Goal: Transaction & Acquisition: Purchase product/service

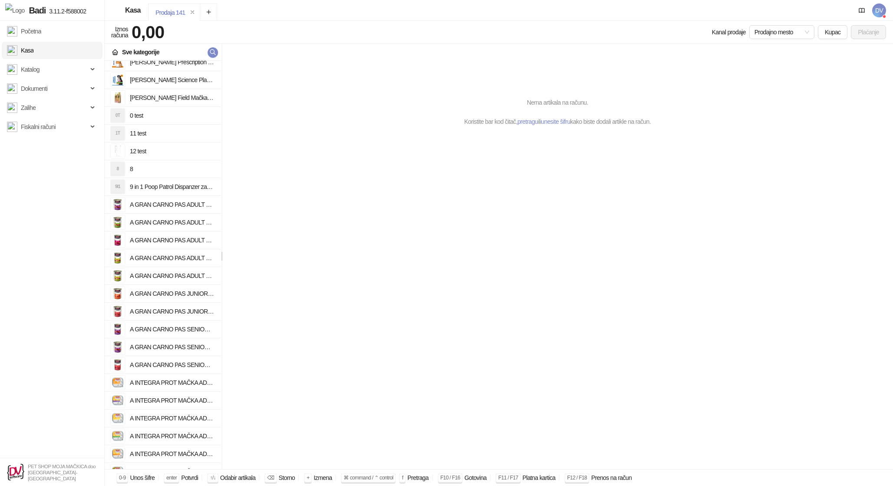
scroll to position [523, 0]
click at [164, 313] on h4 "A GRAN CARNO PAS JUNIOR GOVEDINA I ĆUREĆA SRCA 800g" at bounding box center [172, 312] width 84 height 14
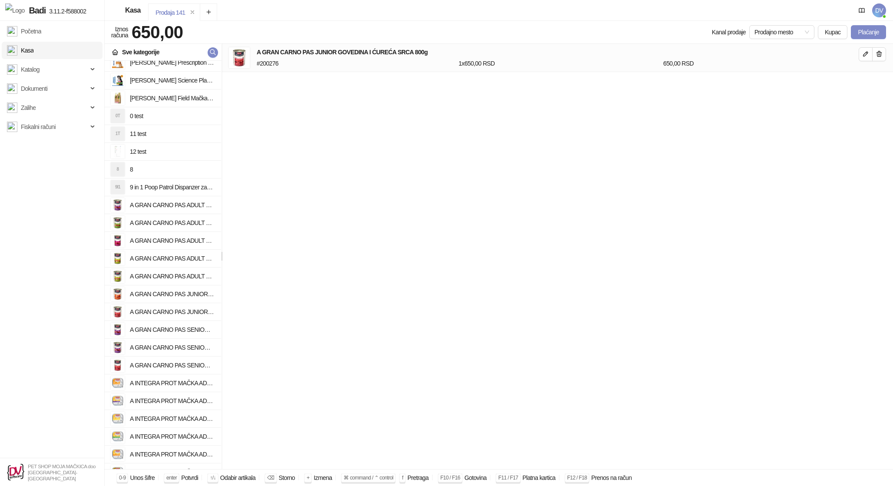
click at [164, 199] on h4 "A GRAN CARNO PAS ADULT GOVEDINA I JAGNJETINA 800g" at bounding box center [172, 205] width 84 height 14
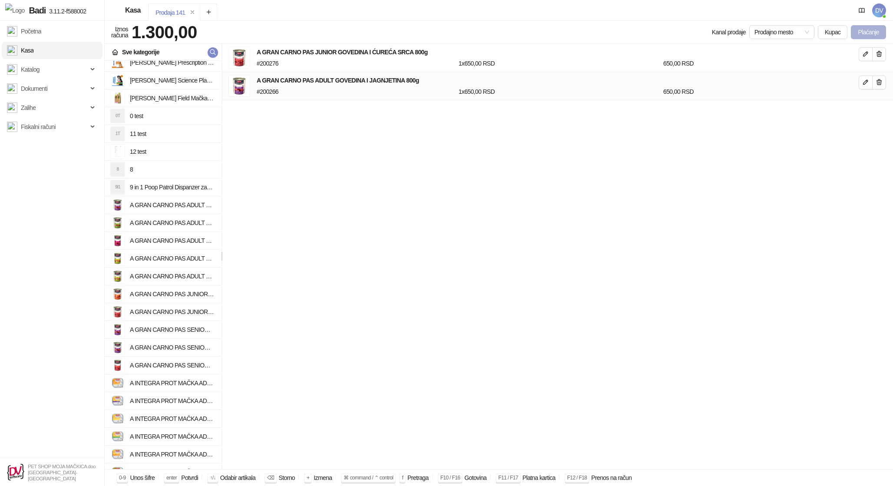
click at [853, 38] on button "Plaćanje" at bounding box center [868, 32] width 35 height 14
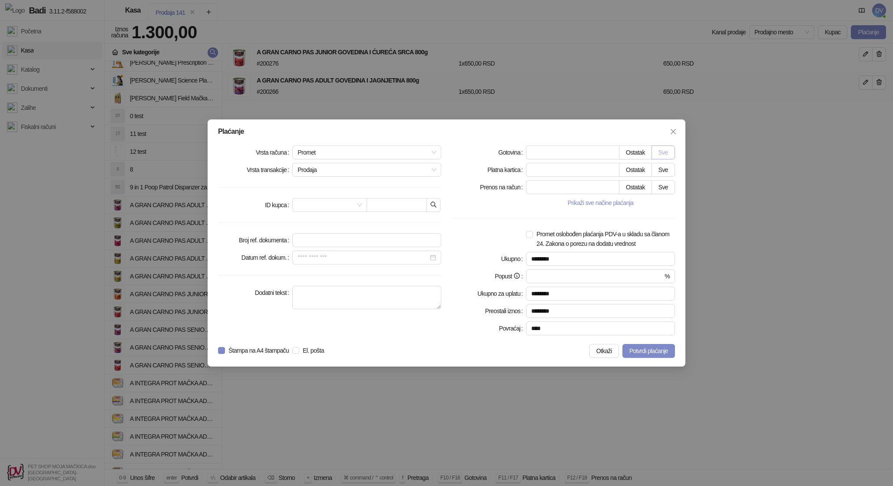
click at [662, 153] on button "Sve" at bounding box center [663, 153] width 23 height 14
type input "****"
click at [324, 349] on span "El. pošta" at bounding box center [313, 351] width 28 height 10
click at [647, 355] on button "Potvrdi plaćanje" at bounding box center [648, 351] width 53 height 14
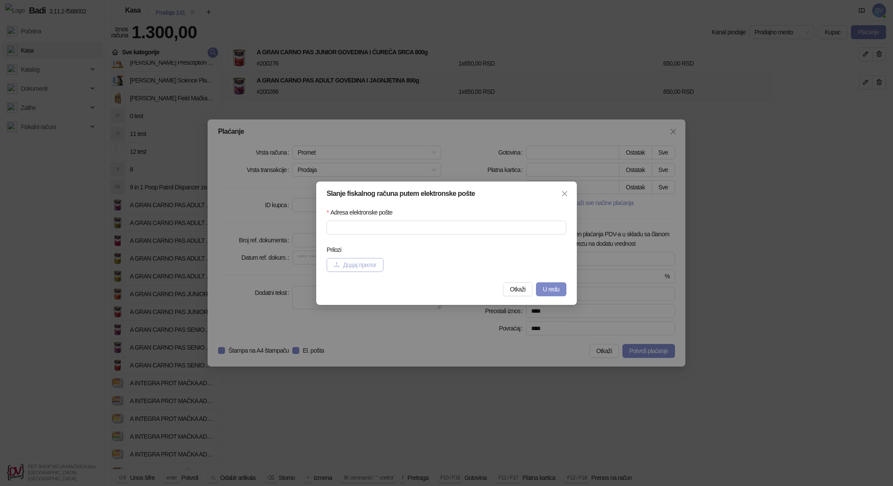
click at [368, 261] on span "Додај прилог" at bounding box center [359, 264] width 33 height 7
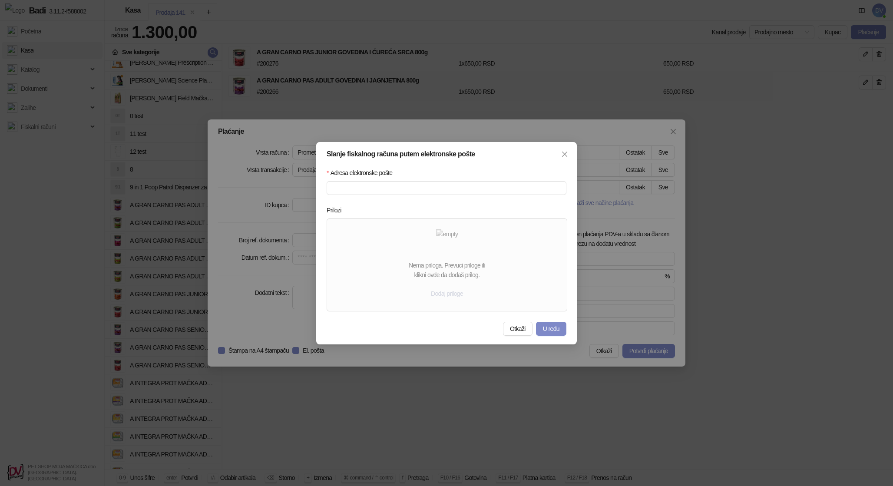
click at [459, 295] on button "Dodaj priloge" at bounding box center [447, 294] width 46 height 14
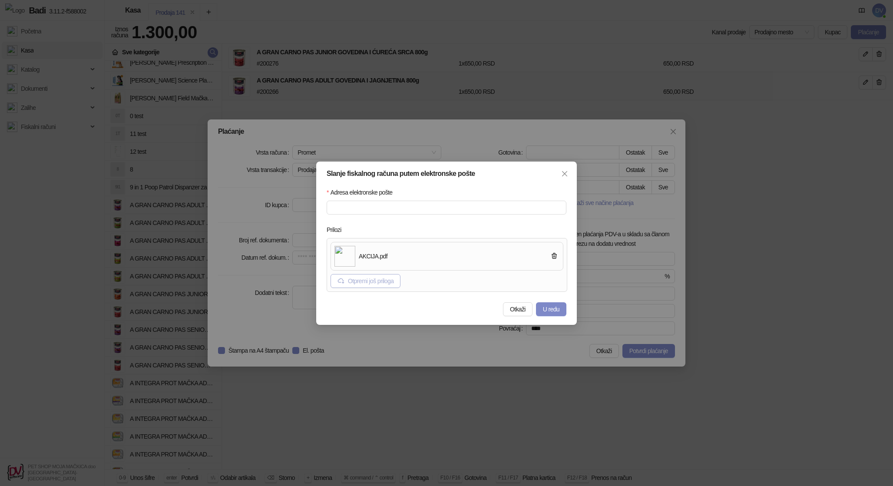
click at [379, 278] on button "Otpremi još priloga" at bounding box center [366, 281] width 70 height 14
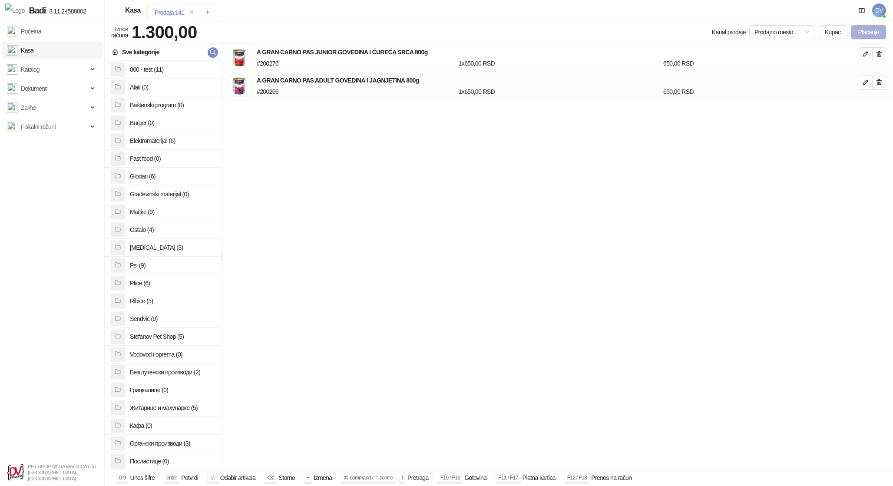
click at [857, 34] on button "Plaćanje" at bounding box center [868, 32] width 35 height 14
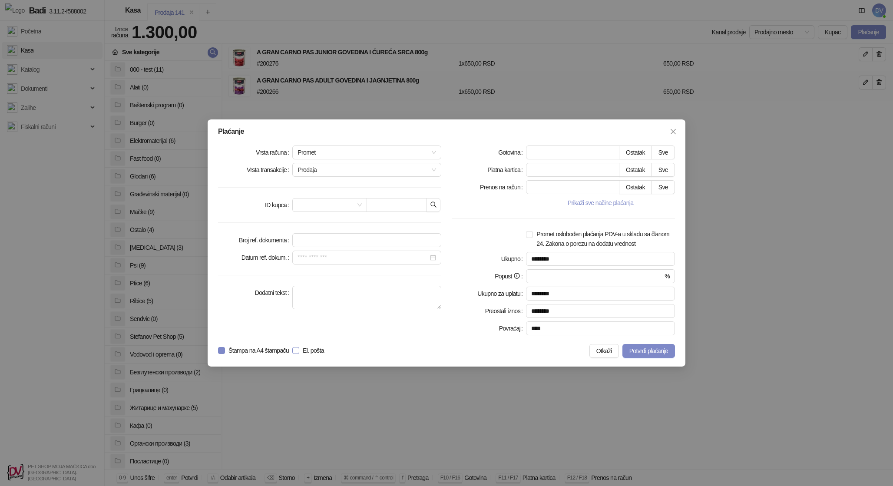
click at [328, 351] on span "El. pošta" at bounding box center [313, 351] width 28 height 10
click at [672, 153] on button "Sve" at bounding box center [663, 153] width 23 height 14
type input "****"
click at [640, 356] on button "Potvrdi plaćanje" at bounding box center [648, 351] width 53 height 14
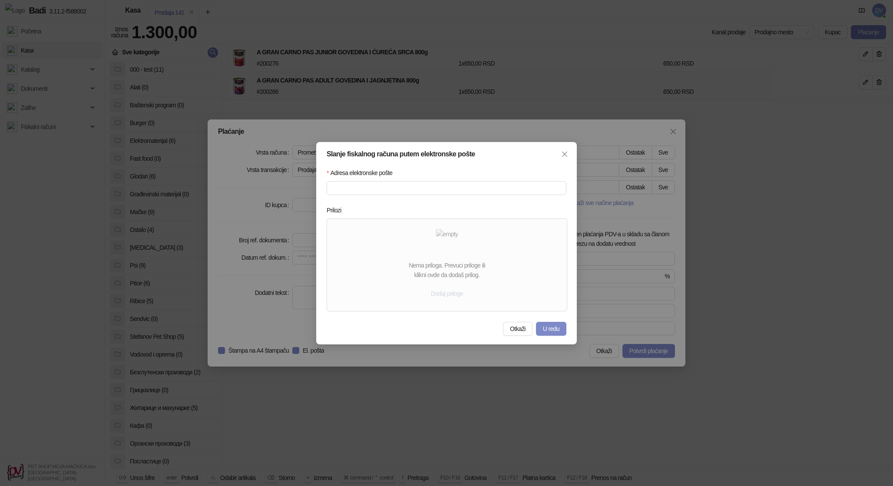
click at [453, 295] on button "Dodaj priloge" at bounding box center [447, 294] width 46 height 14
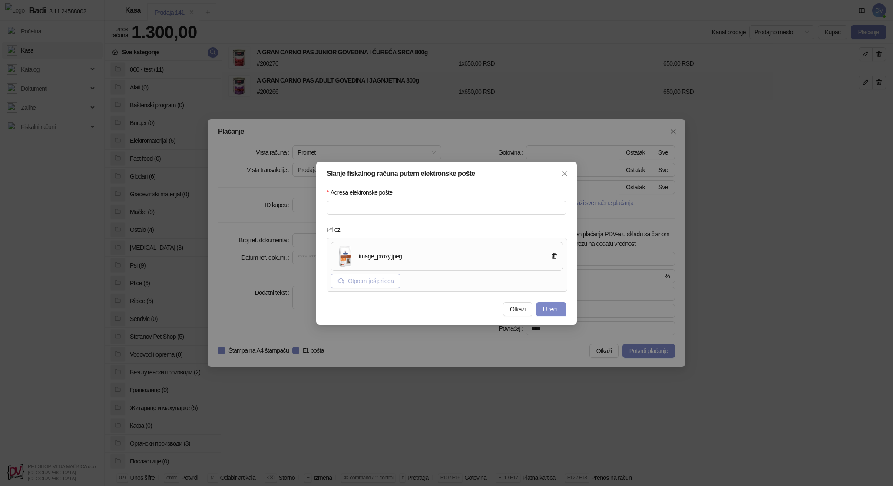
click at [385, 277] on button "Otpremi još priloga" at bounding box center [366, 281] width 70 height 14
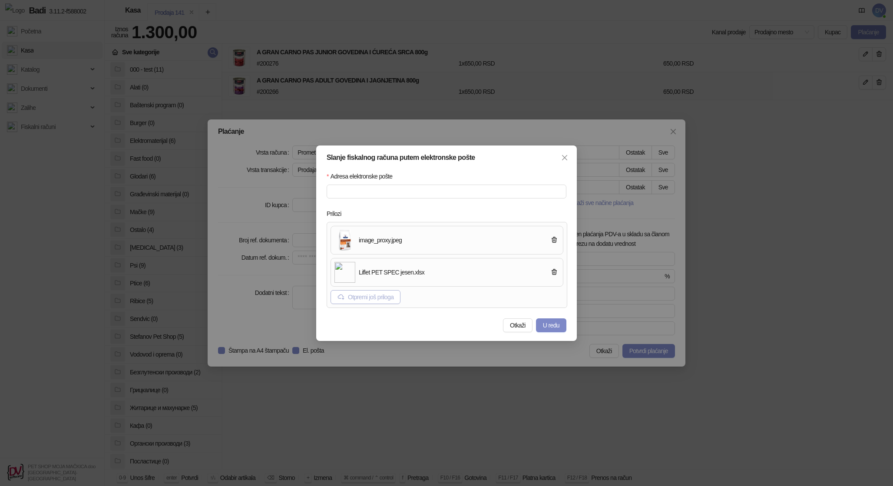
click at [384, 302] on button "Otpremi još priloga" at bounding box center [366, 297] width 70 height 14
click at [400, 300] on button "Otpremi još priloga" at bounding box center [366, 297] width 70 height 14
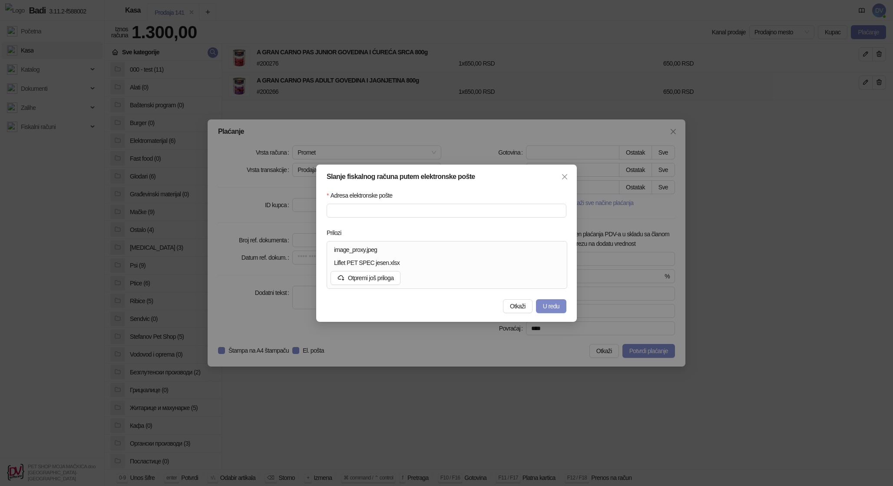
click at [387, 306] on div "Otkaži U redu" at bounding box center [447, 306] width 240 height 14
click at [387, 334] on div "Slanje fiskalnog računa putem elektronske pošte Adresa elektronske pošte Priloz…" at bounding box center [446, 243] width 893 height 486
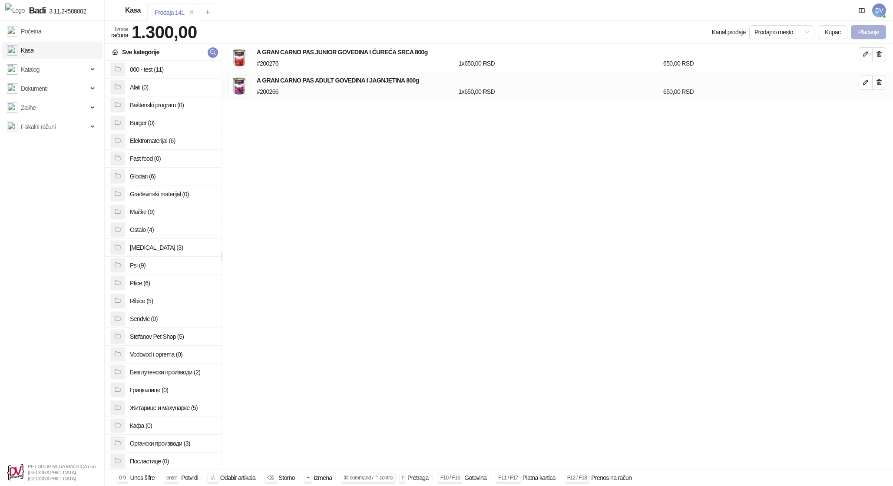
click at [868, 27] on button "Plaćanje" at bounding box center [868, 32] width 35 height 14
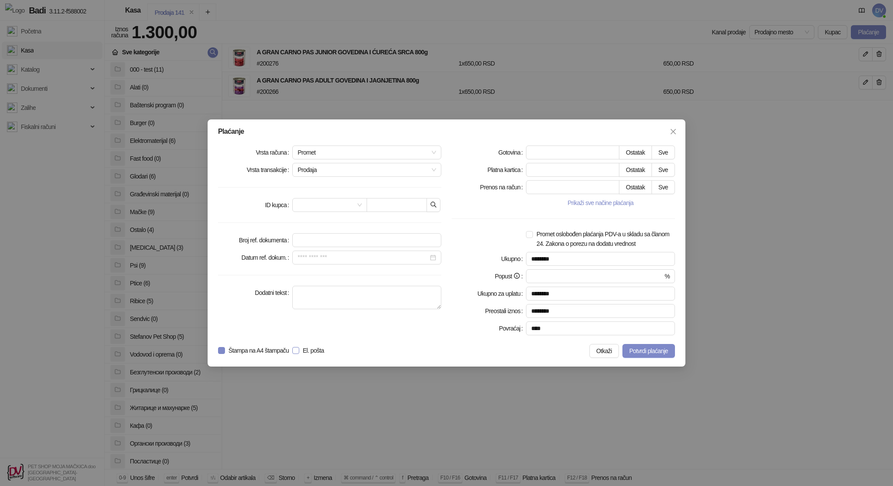
click at [328, 347] on span "El. pošta" at bounding box center [313, 351] width 28 height 10
click at [662, 148] on button "Sve" at bounding box center [663, 153] width 23 height 14
type input "****"
click at [631, 356] on button "Potvrdi plaćanje" at bounding box center [648, 351] width 53 height 14
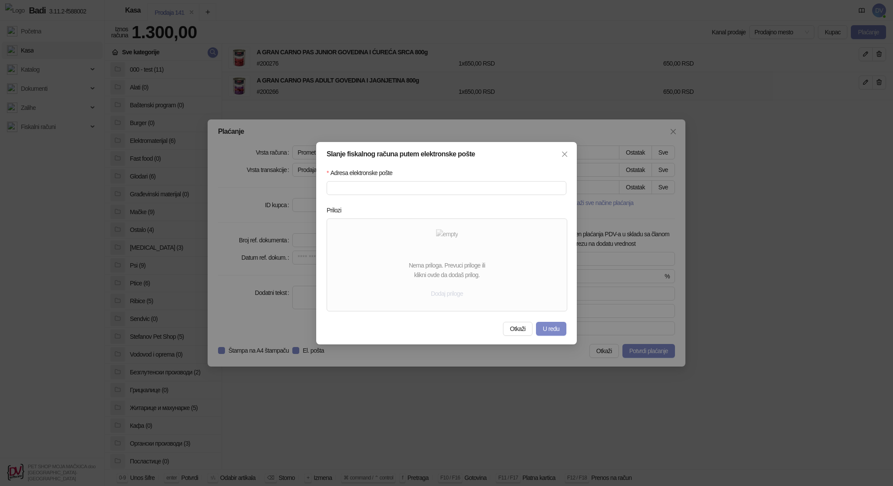
click at [453, 289] on button "Dodaj priloge" at bounding box center [447, 294] width 46 height 14
click at [450, 294] on button "Dodaj priloge" at bounding box center [447, 294] width 46 height 14
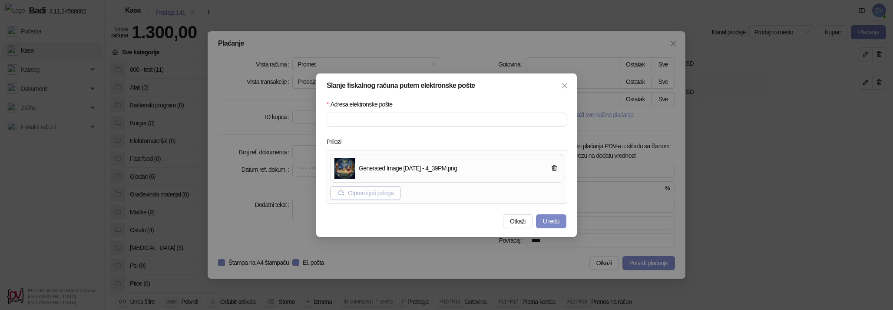
click at [370, 194] on button "Otpremi još priloga" at bounding box center [366, 193] width 70 height 14
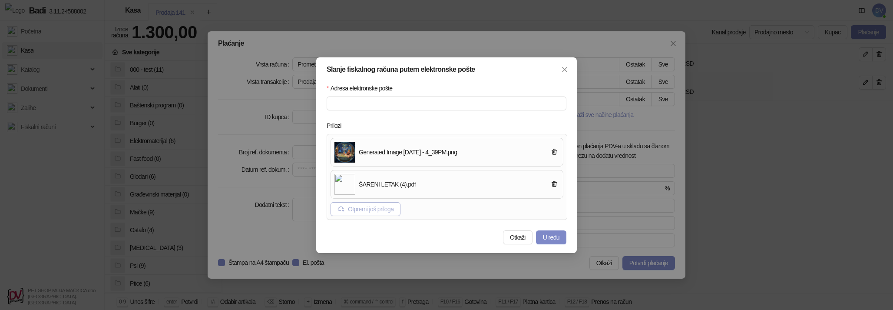
click at [380, 208] on button "Otpremi još priloga" at bounding box center [366, 209] width 70 height 14
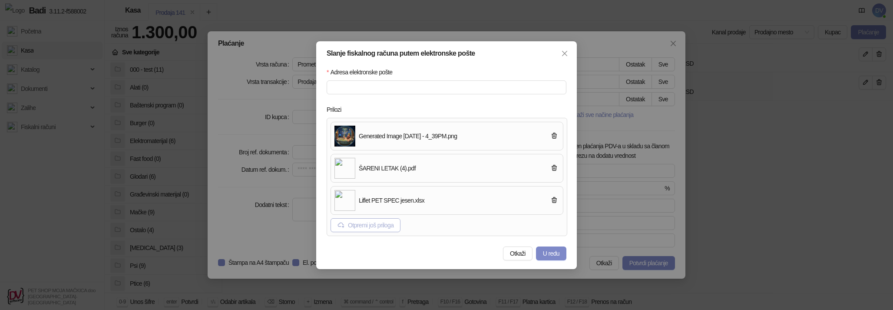
click at [356, 228] on button "Otpremi još priloga" at bounding box center [366, 225] width 70 height 14
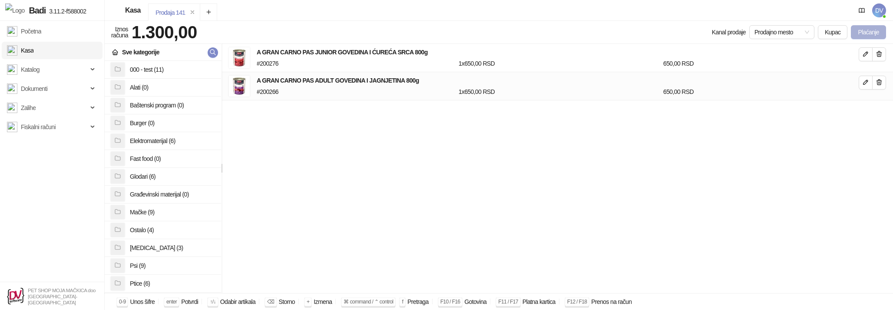
click at [869, 30] on button "Plaćanje" at bounding box center [868, 32] width 35 height 14
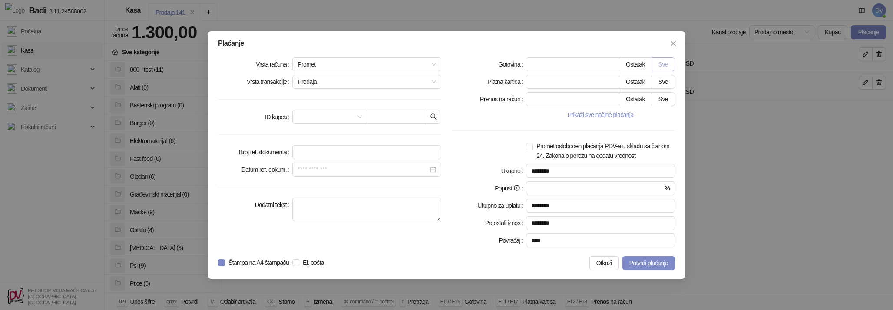
click at [658, 64] on button "Sve" at bounding box center [663, 64] width 23 height 14
type input "****"
click at [321, 261] on span "El. pošta" at bounding box center [313, 263] width 28 height 10
click at [661, 267] on button "Potvrdi plaćanje" at bounding box center [648, 263] width 53 height 14
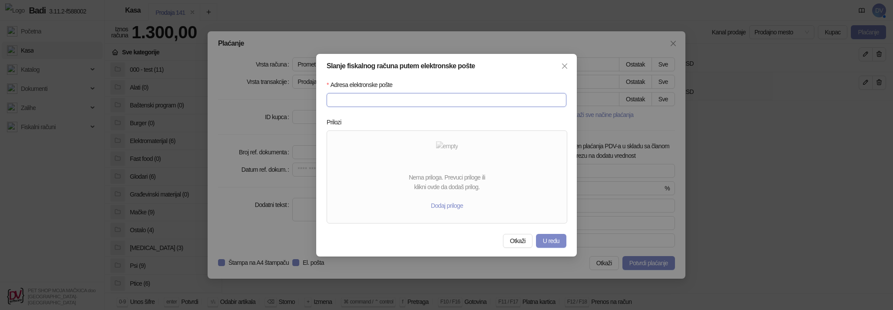
click at [408, 99] on input "Adresa elektronske pošte" at bounding box center [447, 100] width 240 height 14
type input "*"
type input "**********"
click at [445, 208] on button "Dodaj priloge" at bounding box center [447, 206] width 46 height 14
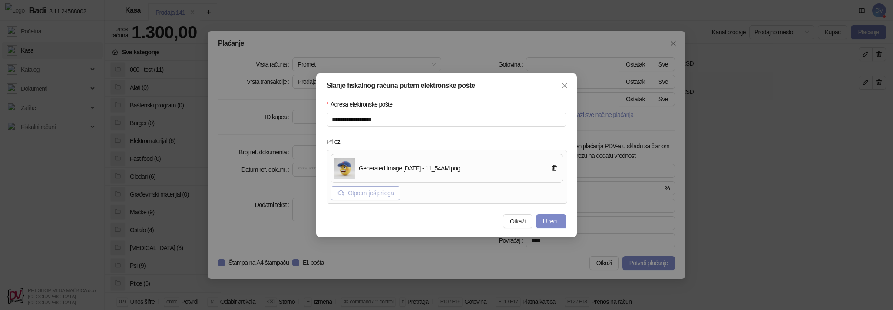
click at [390, 190] on button "Otpremi još priloga" at bounding box center [366, 193] width 70 height 14
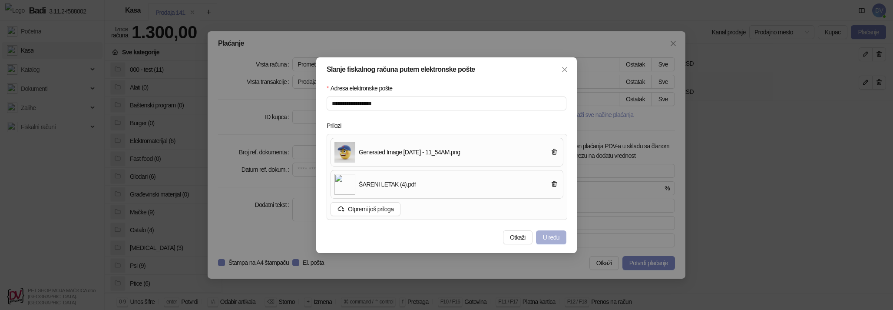
click at [548, 235] on span "U redu" at bounding box center [551, 237] width 17 height 7
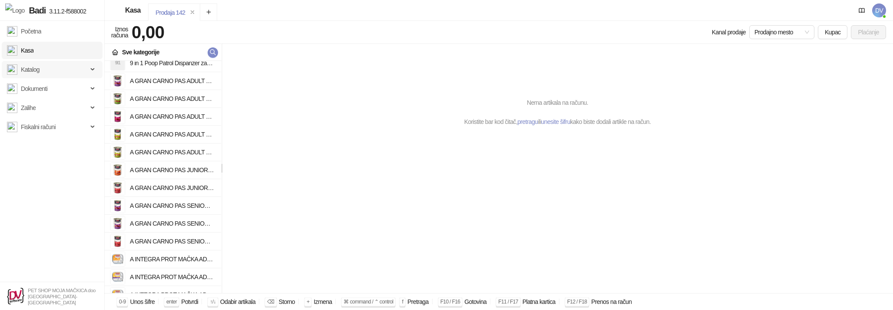
scroll to position [789, 0]
click at [160, 218] on h4 "A INTEGRA PROT MAČKA ADULT UROLITHS PATKA 100g" at bounding box center [172, 225] width 84 height 14
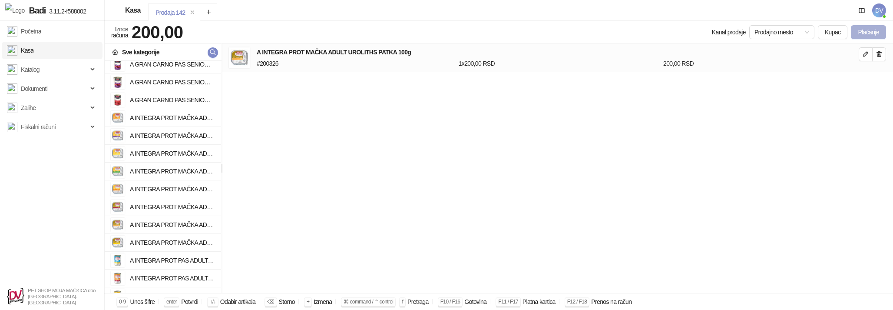
click at [851, 30] on button "Plaćanje" at bounding box center [868, 32] width 35 height 14
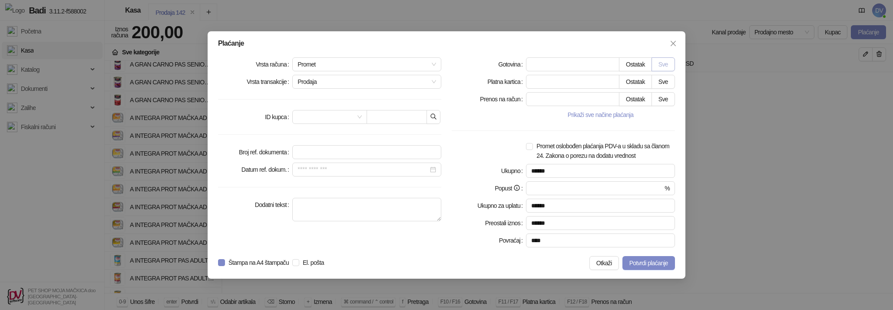
click at [668, 61] on button "Sve" at bounding box center [663, 64] width 23 height 14
type input "***"
type input "****"
click at [319, 264] on span "El. pošta" at bounding box center [313, 263] width 28 height 10
click at [635, 267] on button "Potvrdi plaćanje" at bounding box center [648, 263] width 53 height 14
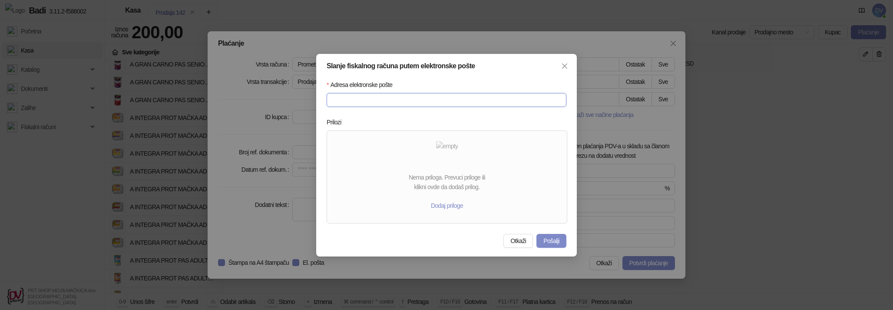
click at [415, 101] on input "Adresa elektronske pošte" at bounding box center [447, 100] width 240 height 14
type input "**********"
click at [439, 203] on button "Dodaj priloge" at bounding box center [447, 206] width 46 height 14
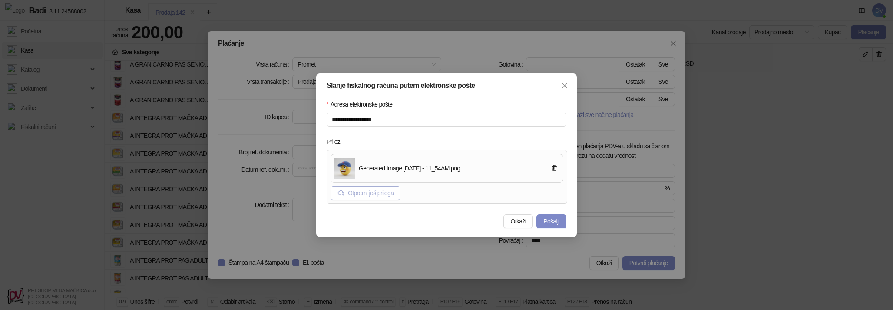
click at [397, 195] on button "Otpremi još priloga" at bounding box center [366, 193] width 70 height 14
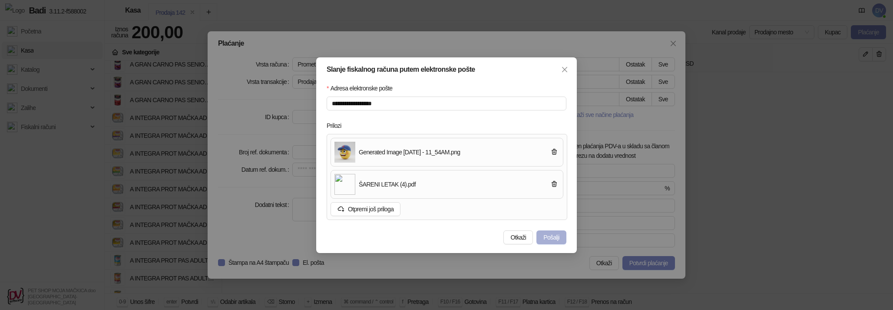
click at [549, 234] on button "Pošalji" at bounding box center [551, 237] width 30 height 14
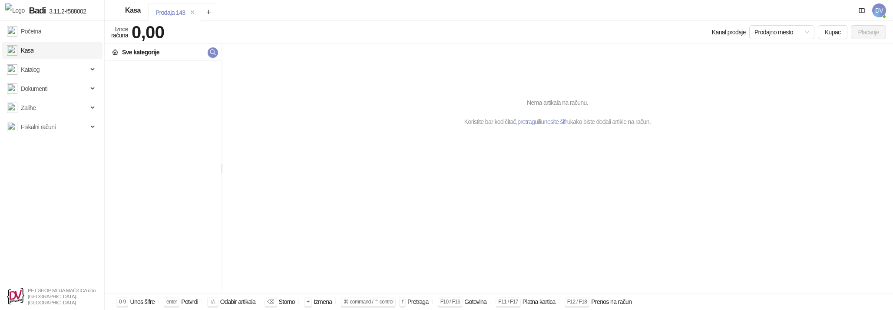
click at [191, 222] on div "Сушено воће (4) Уља и сирћа (3) Чај (0) Чајеви и напици (3) Hill's Prescription…" at bounding box center [163, 177] width 116 height 232
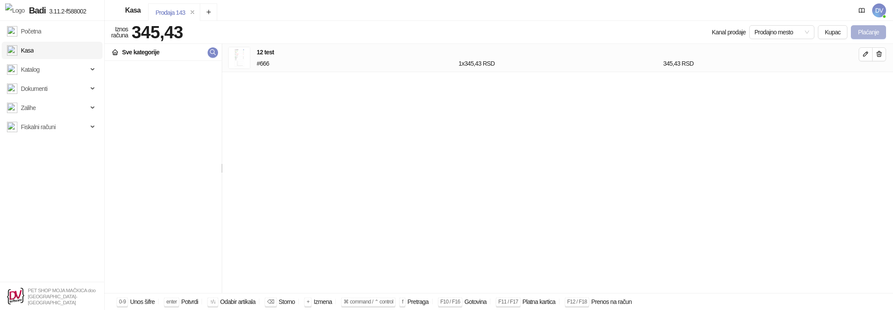
click at [867, 27] on button "Plaćanje" at bounding box center [868, 32] width 35 height 14
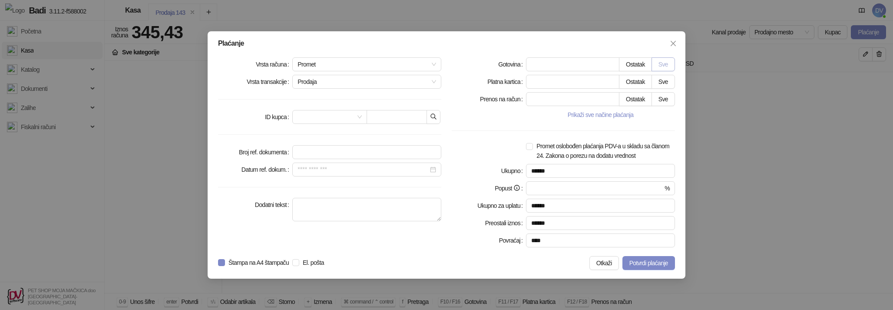
click at [655, 64] on button "Sve" at bounding box center [663, 64] width 23 height 14
type input "******"
type input "****"
click at [327, 259] on span "El. pošta" at bounding box center [313, 263] width 28 height 10
click at [632, 261] on span "Potvrdi plaćanje" at bounding box center [648, 262] width 39 height 7
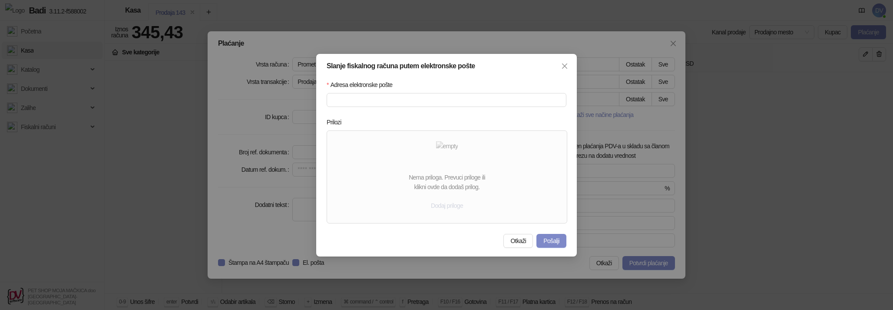
click at [444, 210] on button "Dodaj priloge" at bounding box center [447, 206] width 46 height 14
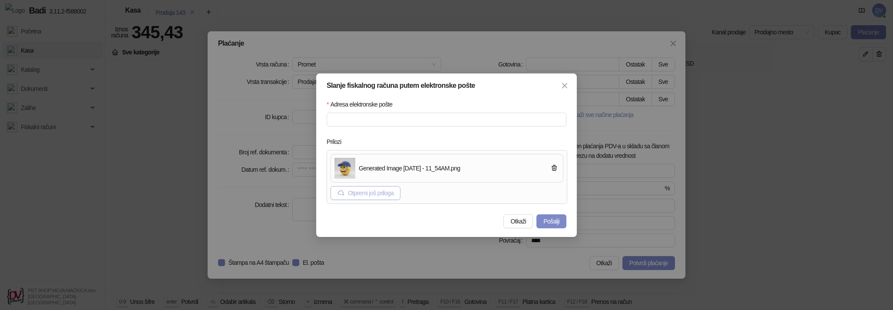
click at [400, 190] on button "Otpremi još priloga" at bounding box center [366, 193] width 70 height 14
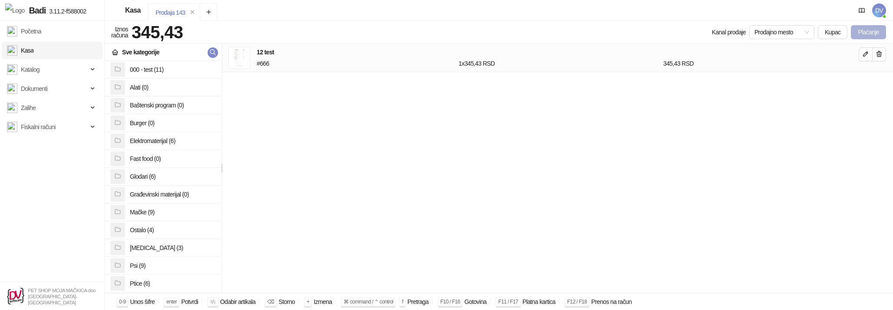
click at [860, 33] on button "Plaćanje" at bounding box center [868, 32] width 35 height 14
click at [856, 30] on button "Plaćanje" at bounding box center [868, 32] width 35 height 14
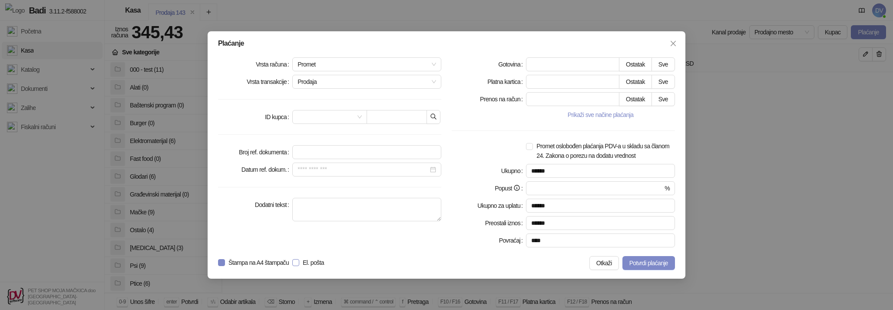
click at [317, 258] on span "El. pošta" at bounding box center [313, 263] width 28 height 10
click at [663, 56] on div "Plaćanje Vrsta računa Promet Vrsta transakcije Prodaja ID kupca Broj ref. dokum…" at bounding box center [447, 154] width 478 height 247
click at [663, 60] on button "Sve" at bounding box center [663, 64] width 23 height 14
type input "******"
type input "****"
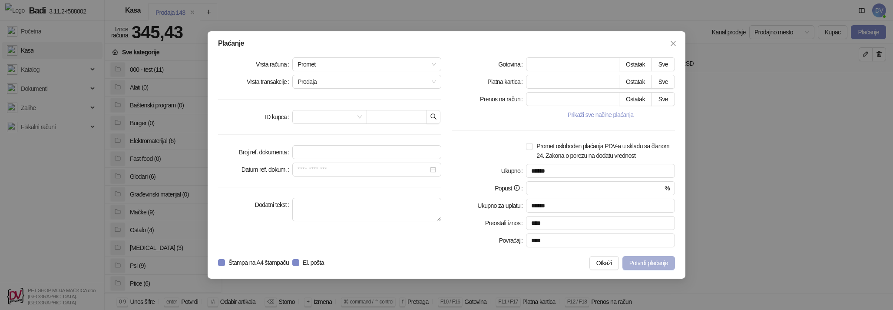
click at [629, 265] on span "Potvrdi plaćanje" at bounding box center [648, 262] width 39 height 7
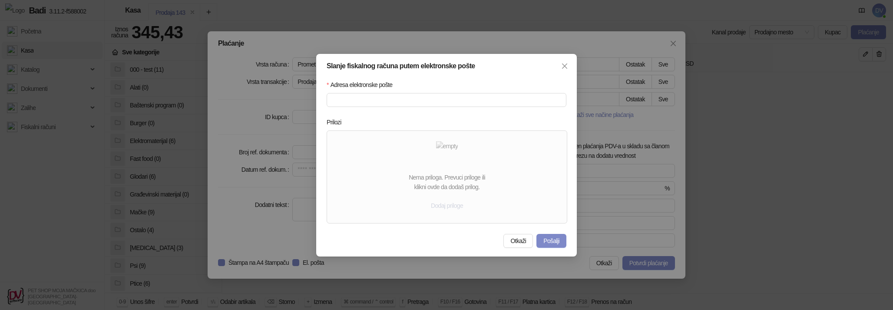
click at [463, 208] on button "Dodaj priloge" at bounding box center [447, 206] width 46 height 14
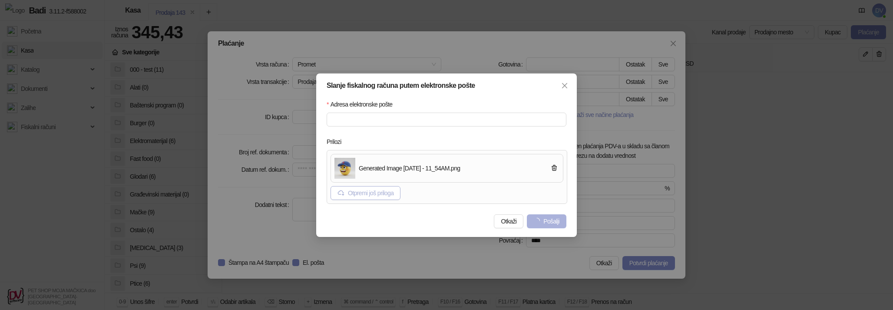
click at [390, 195] on button "Otpremi još priloga" at bounding box center [366, 193] width 70 height 14
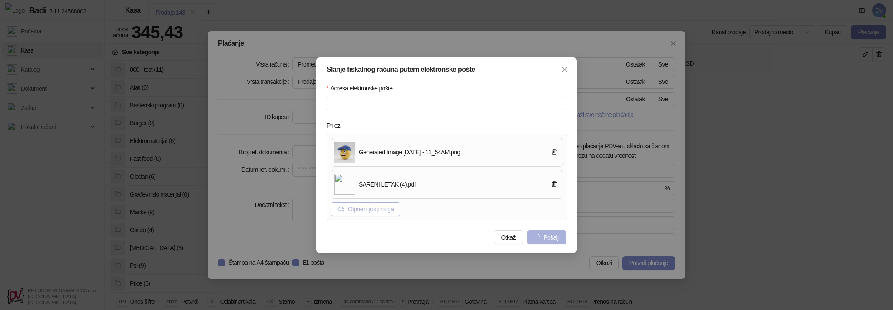
click at [383, 209] on button "Otpremi još priloga" at bounding box center [366, 209] width 70 height 14
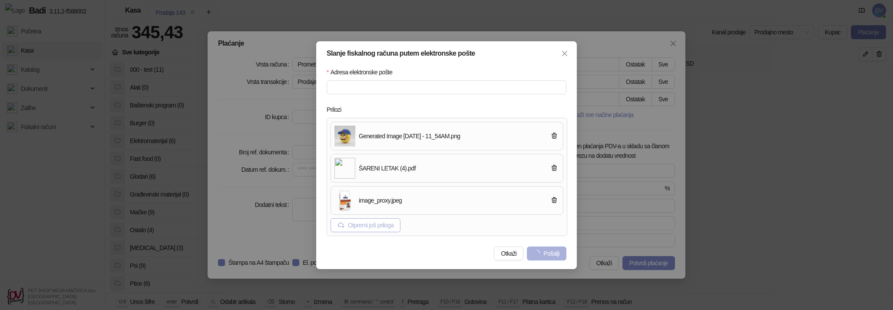
click at [372, 225] on button "Otpremi još priloga" at bounding box center [366, 225] width 70 height 14
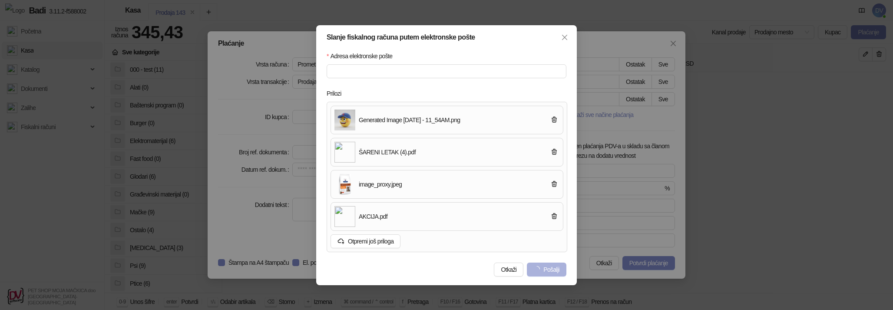
click at [320, 223] on div "Slanje fiskalnog računa putem elektronske pošte Adresa elektronske pošte Priloz…" at bounding box center [446, 155] width 261 height 260
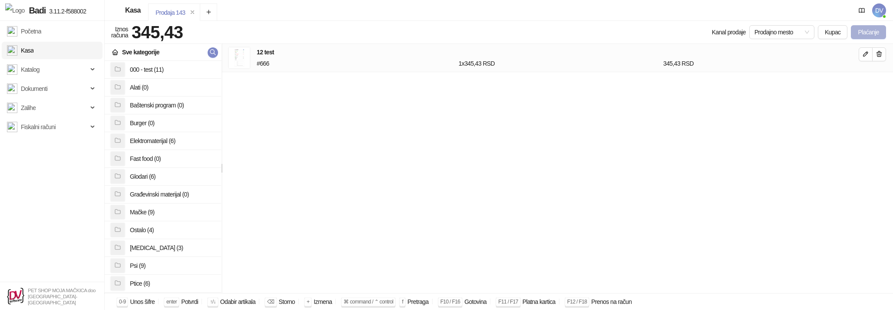
click at [859, 32] on button "Plaćanje" at bounding box center [868, 32] width 35 height 14
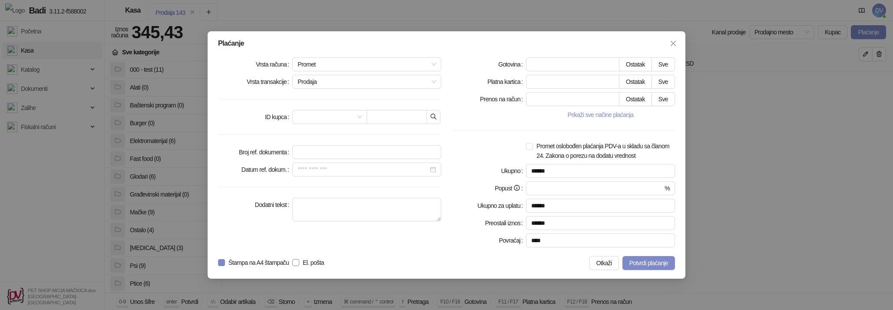
click at [328, 261] on span "El. pošta" at bounding box center [313, 263] width 28 height 10
click at [663, 62] on button "Sve" at bounding box center [663, 64] width 23 height 14
type input "******"
type input "****"
click at [622, 268] on button "Potvrdi plaćanje" at bounding box center [648, 263] width 53 height 14
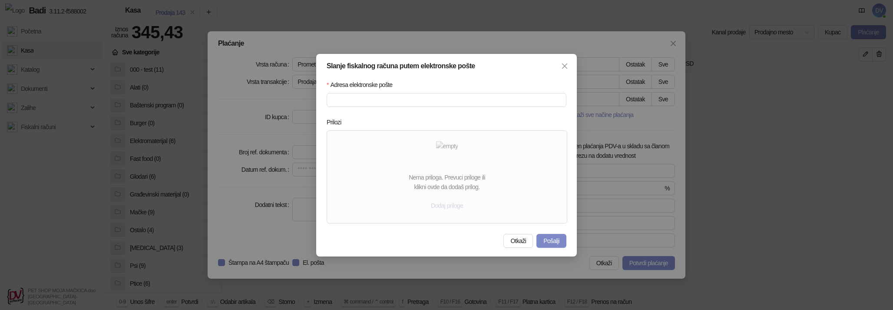
click at [457, 204] on button "Dodaj priloge" at bounding box center [447, 206] width 46 height 14
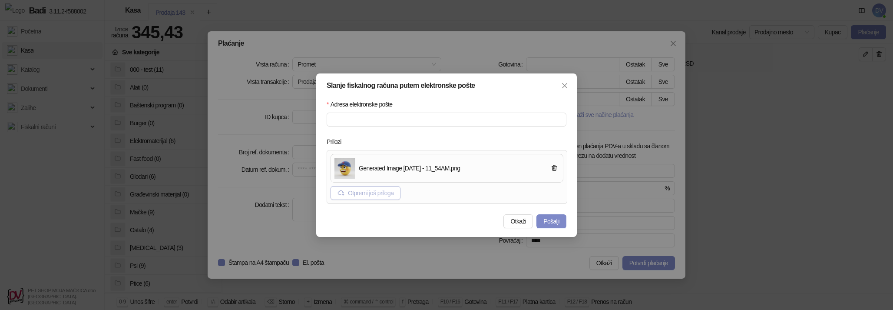
click at [400, 194] on button "Otpremi još priloga" at bounding box center [366, 193] width 70 height 14
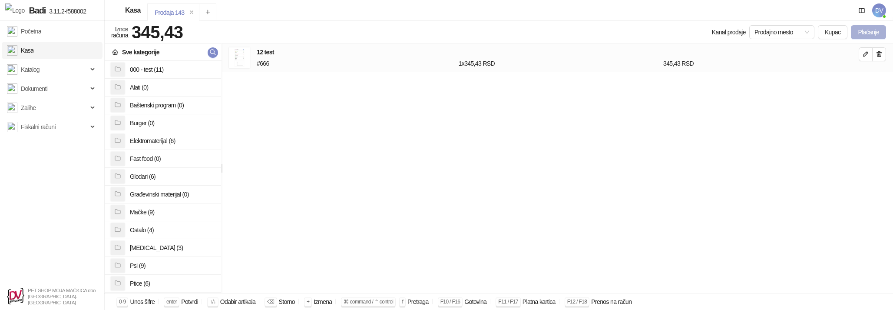
click at [864, 33] on button "Plaćanje" at bounding box center [868, 32] width 35 height 14
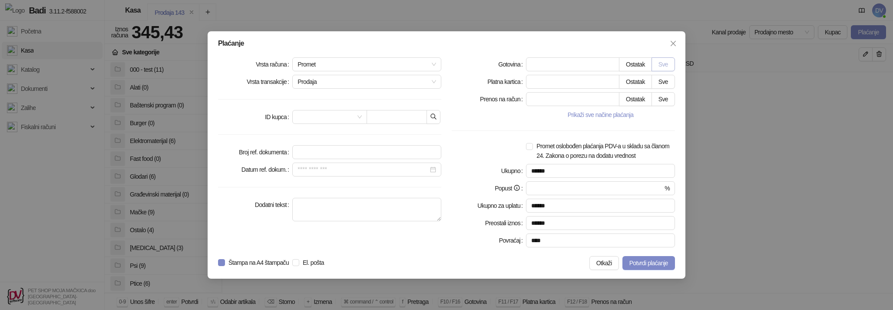
click at [659, 69] on button "Sve" at bounding box center [663, 64] width 23 height 14
type input "******"
type input "****"
click at [325, 261] on span "El. pošta" at bounding box center [313, 263] width 28 height 10
click at [629, 259] on span "Potvrdi plaćanje" at bounding box center [648, 262] width 39 height 7
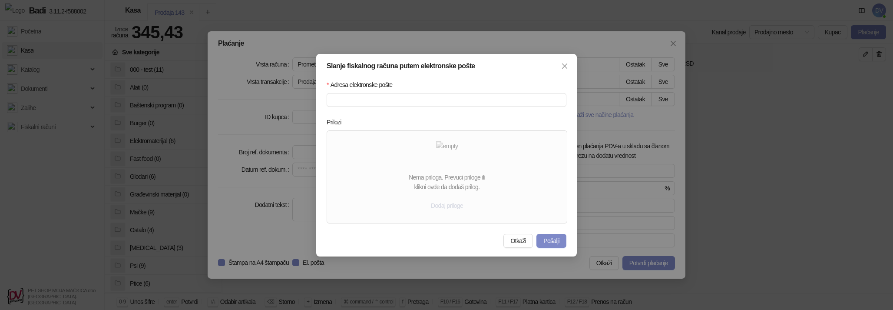
click at [459, 208] on button "Dodaj priloge" at bounding box center [447, 206] width 46 height 14
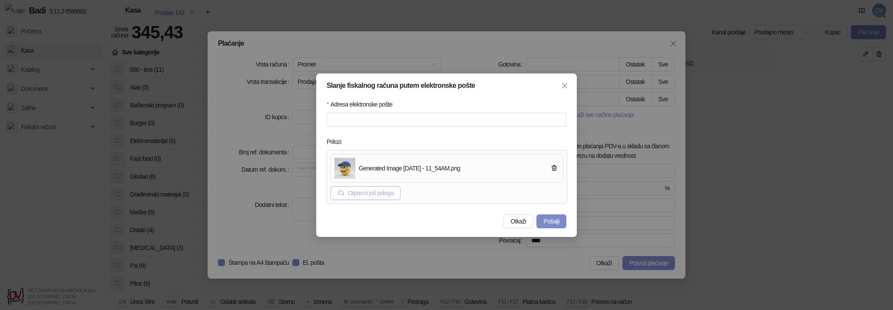
click at [395, 193] on button "Otpremi još priloga" at bounding box center [366, 193] width 70 height 14
click at [377, 191] on button "Otpremi još priloga" at bounding box center [366, 193] width 70 height 14
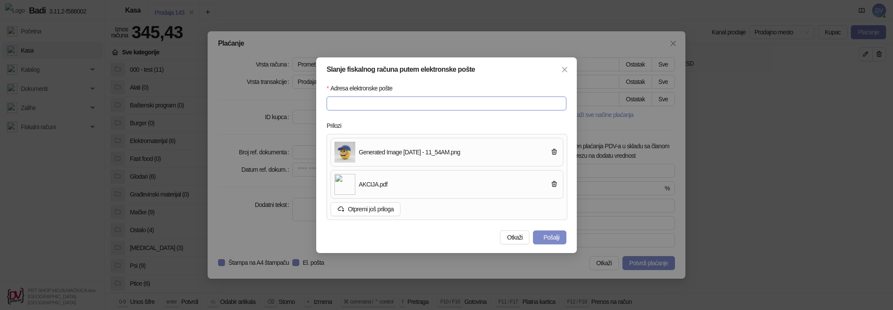
click at [385, 107] on input "Adresa elektronske pošte" at bounding box center [447, 103] width 240 height 14
click at [404, 102] on input "Adresa elektronske pošte" at bounding box center [447, 103] width 240 height 14
type input "**********"
click at [546, 234] on button "Pošalji" at bounding box center [549, 237] width 33 height 14
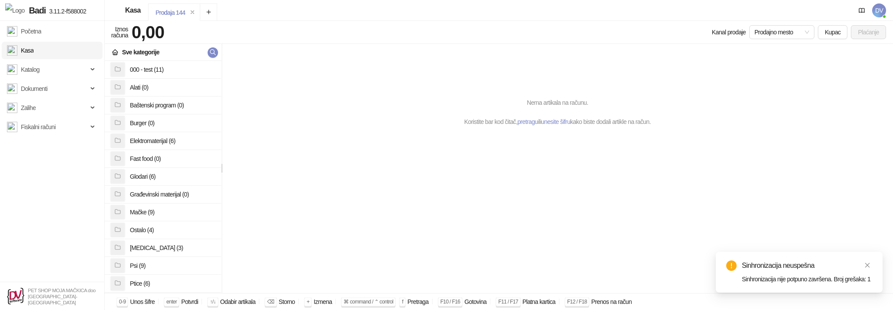
click at [877, 11] on span "DV" at bounding box center [879, 10] width 14 height 14
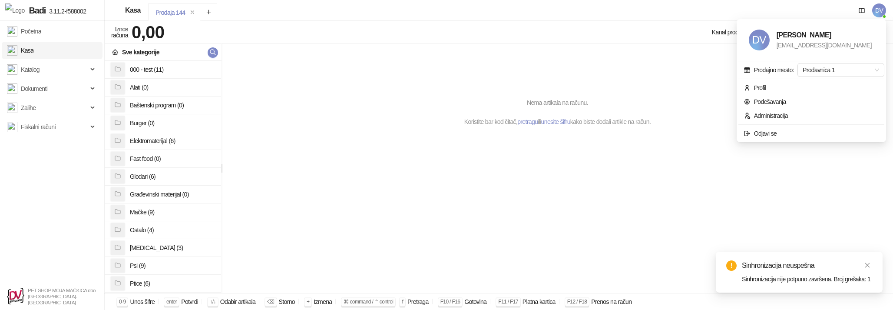
click at [879, 10] on span "DV" at bounding box center [879, 10] width 14 height 14
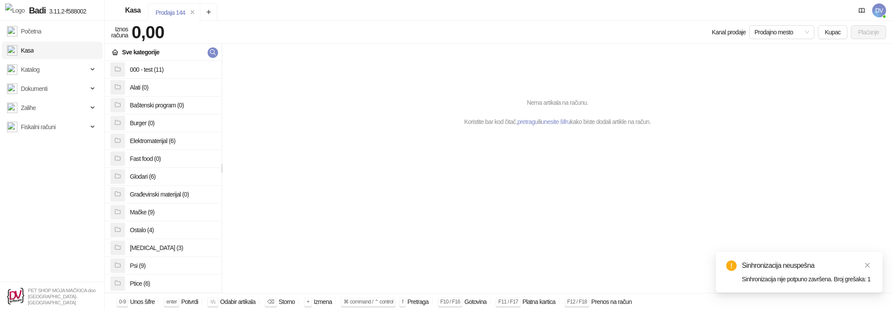
click at [278, 201] on div "Nema artikala na računu. Koristite bar kod čitač, pretragu ili unesite šifru ka…" at bounding box center [557, 168] width 671 height 249
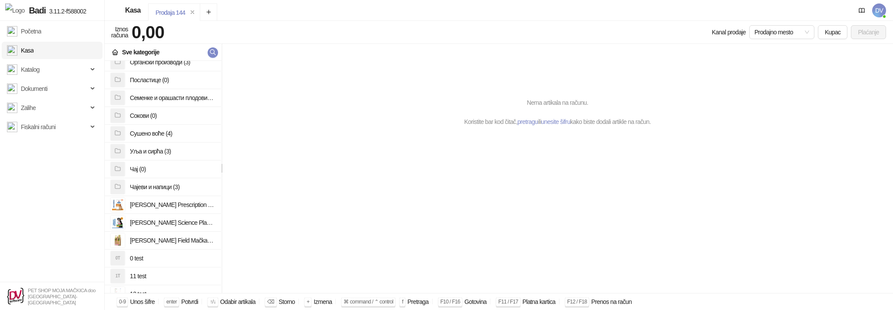
scroll to position [387, 0]
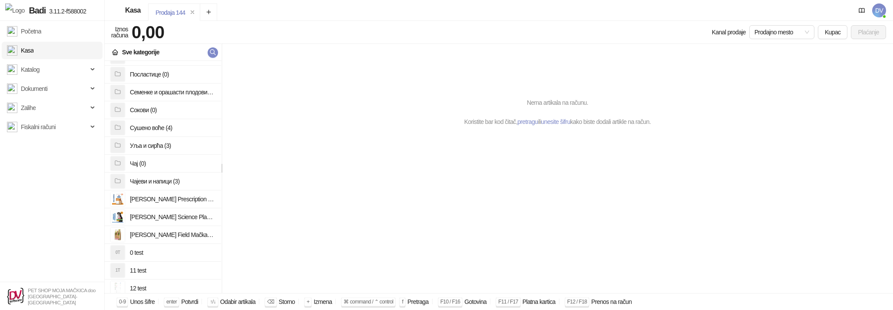
click at [195, 206] on div "Кафа (0) Органски производи (3) Посластице (0) Семенке и орашасти плодови (4) С…" at bounding box center [163, 177] width 116 height 232
click at [195, 202] on h4 "[PERSON_NAME] Prescription Diet k/d + Mobility hrana za mačke 1,5 kg" at bounding box center [172, 199] width 84 height 14
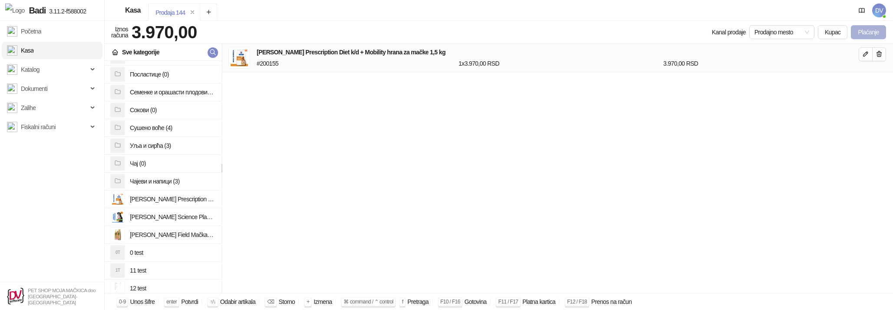
click at [861, 26] on button "Plaćanje" at bounding box center [868, 32] width 35 height 14
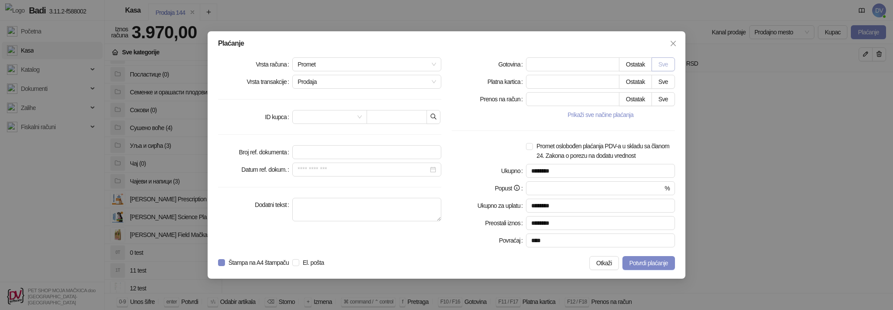
click at [663, 66] on button "Sve" at bounding box center [663, 64] width 23 height 14
type input "****"
click at [328, 258] on span "El. pošta" at bounding box center [313, 263] width 28 height 10
click at [643, 261] on span "Potvrdi plaćanje" at bounding box center [648, 262] width 39 height 7
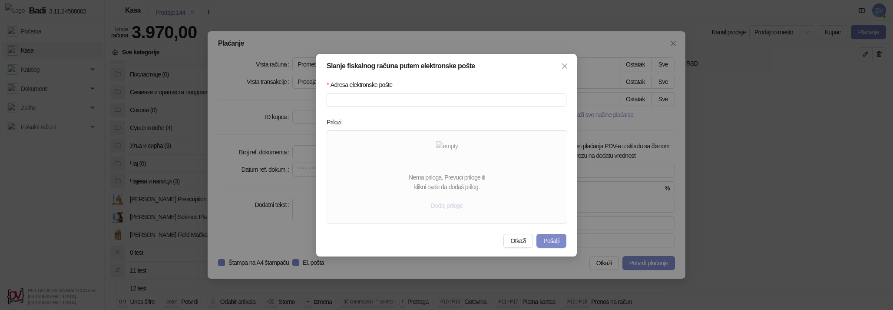
click at [456, 206] on button "Dodaj priloge" at bounding box center [447, 206] width 46 height 14
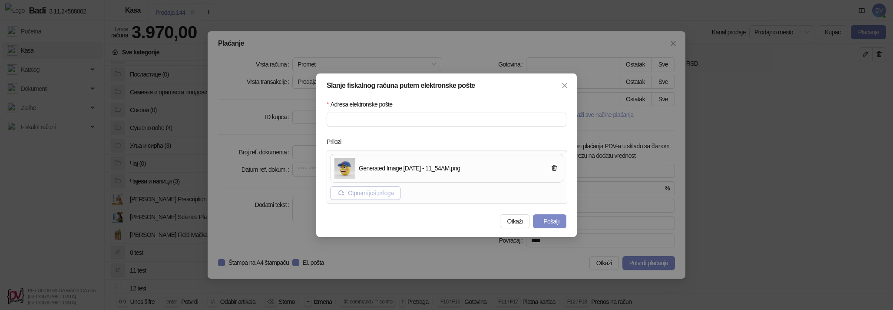
click at [381, 198] on button "Otpremi još priloga" at bounding box center [366, 193] width 70 height 14
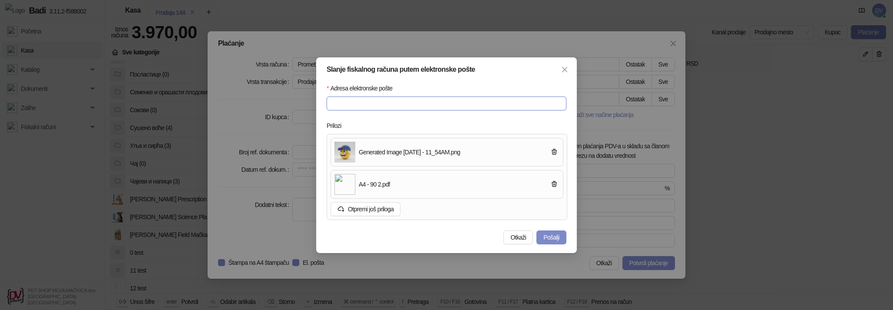
click at [352, 103] on input "Adresa elektronske pošte" at bounding box center [447, 103] width 240 height 14
type input "**********"
click at [546, 238] on button "Pošalji" at bounding box center [551, 237] width 30 height 14
